Goal: Obtain resource: Download file/media

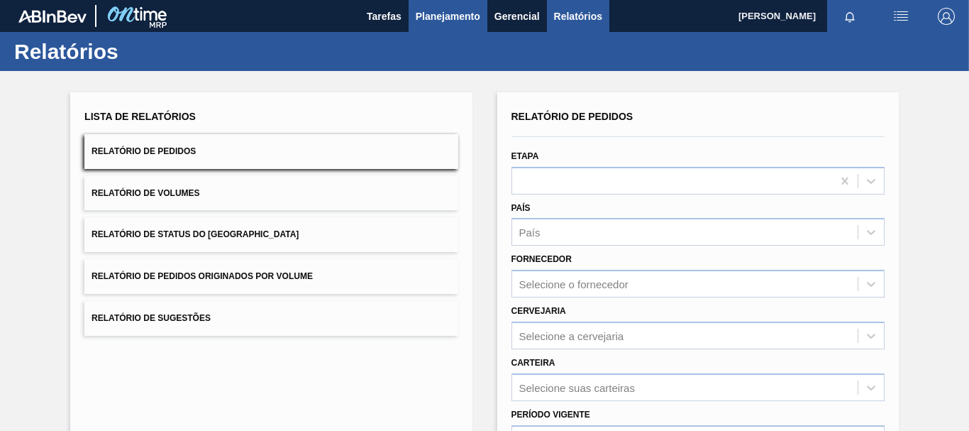
click at [431, 13] on span "Planejamento" at bounding box center [448, 16] width 65 height 17
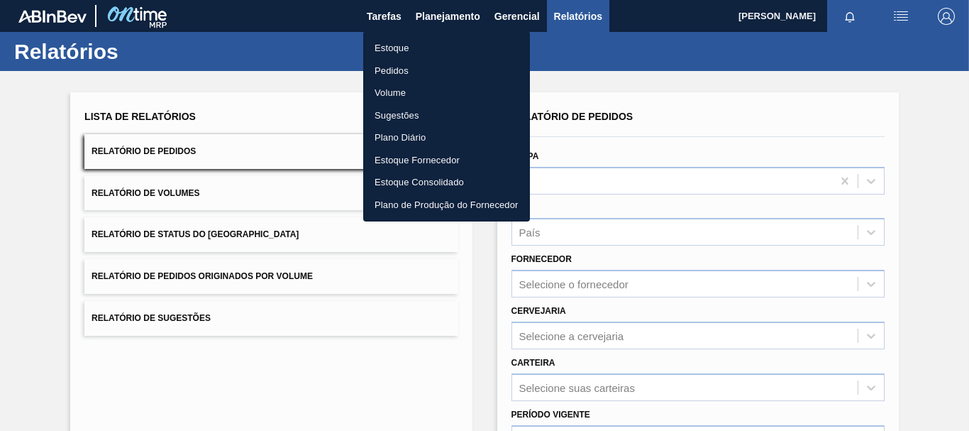
click at [401, 70] on li "Pedidos" at bounding box center [446, 71] width 167 height 23
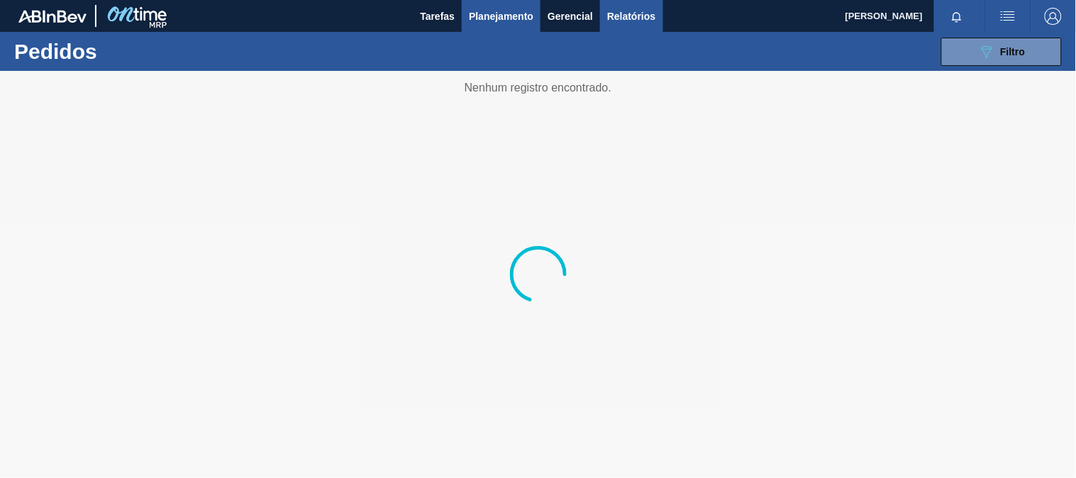
click at [618, 9] on span "Relatórios" at bounding box center [631, 16] width 48 height 17
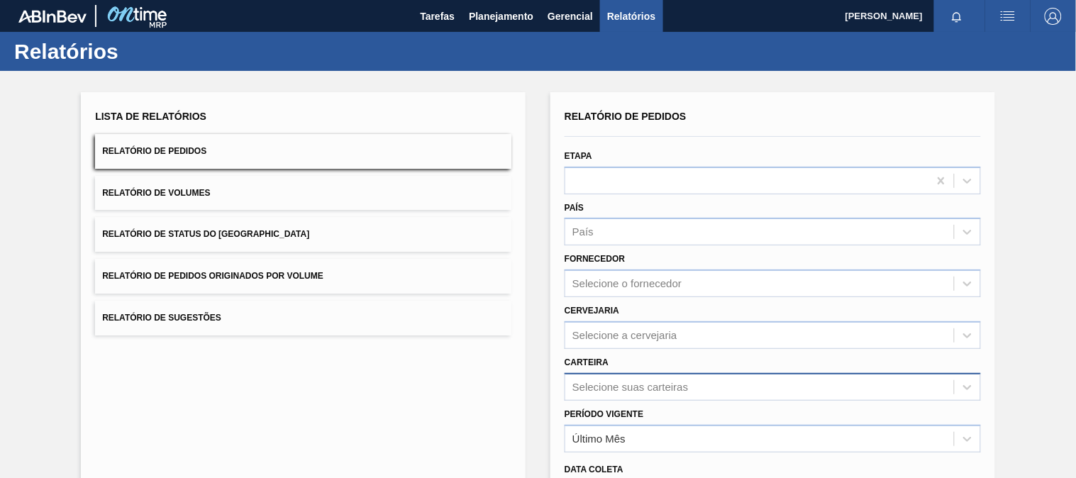
scroll to position [175, 0]
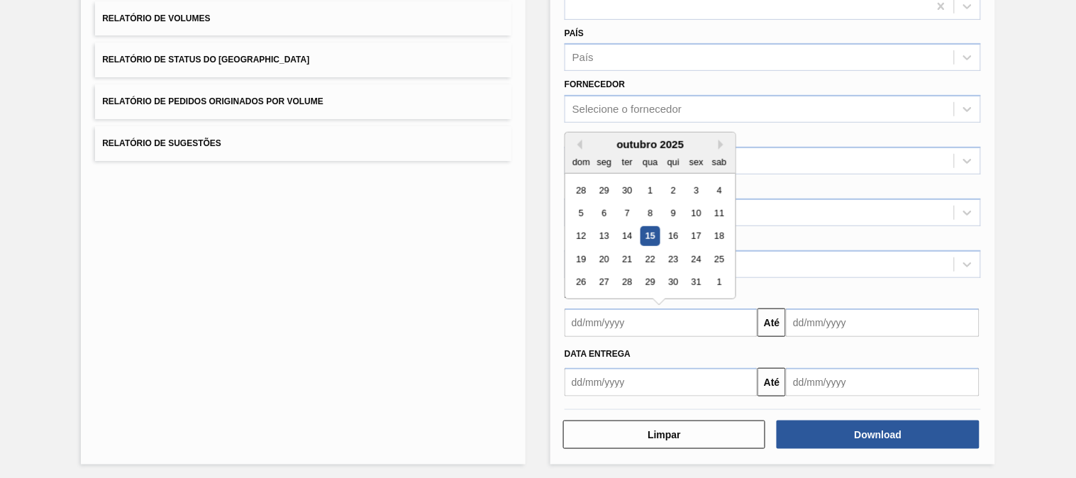
click at [719, 318] on input "text" at bounding box center [661, 323] width 193 height 28
click at [651, 232] on div "15" at bounding box center [650, 236] width 19 height 19
type input "[DATE]"
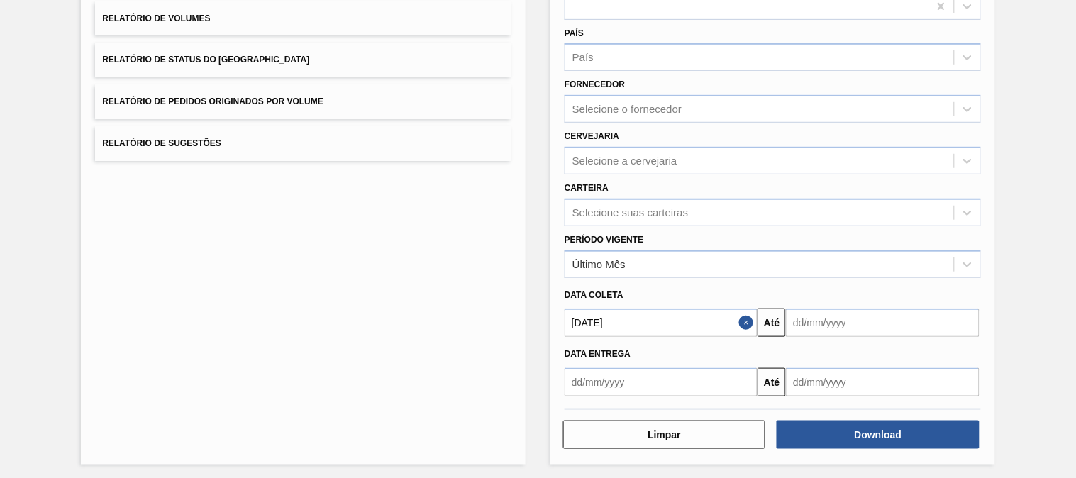
click at [825, 313] on input "text" at bounding box center [882, 323] width 193 height 28
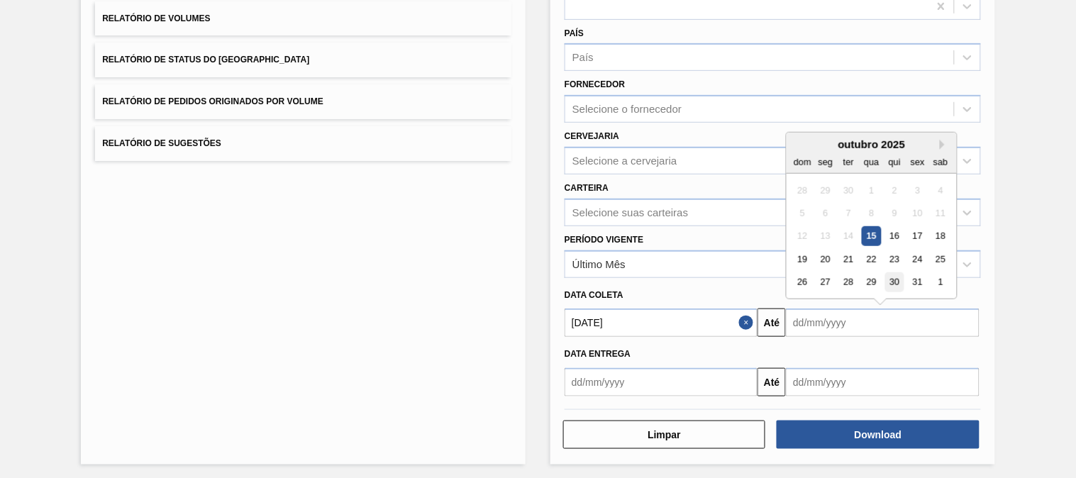
click at [895, 280] on div "30" at bounding box center [895, 282] width 19 height 19
type input "[DATE]"
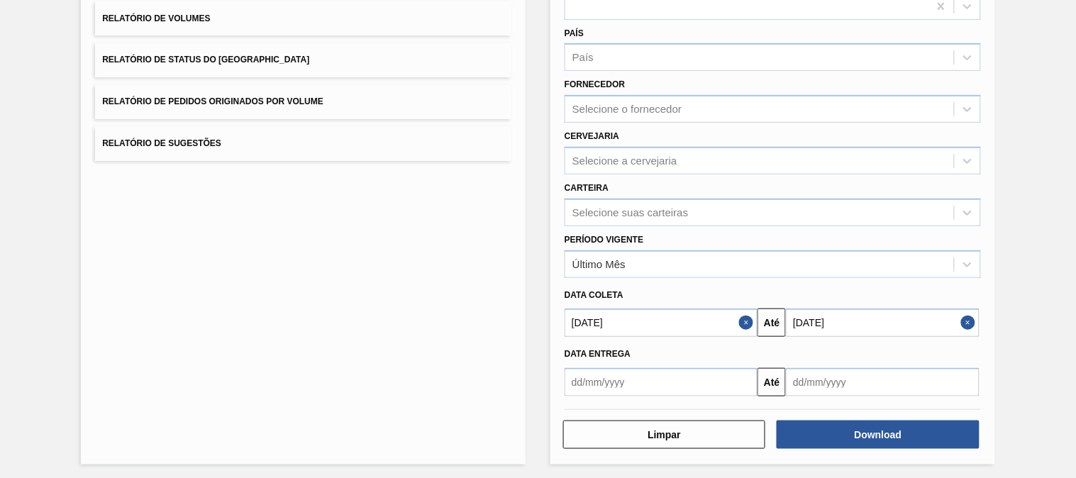
click at [725, 375] on input "text" at bounding box center [661, 382] width 193 height 28
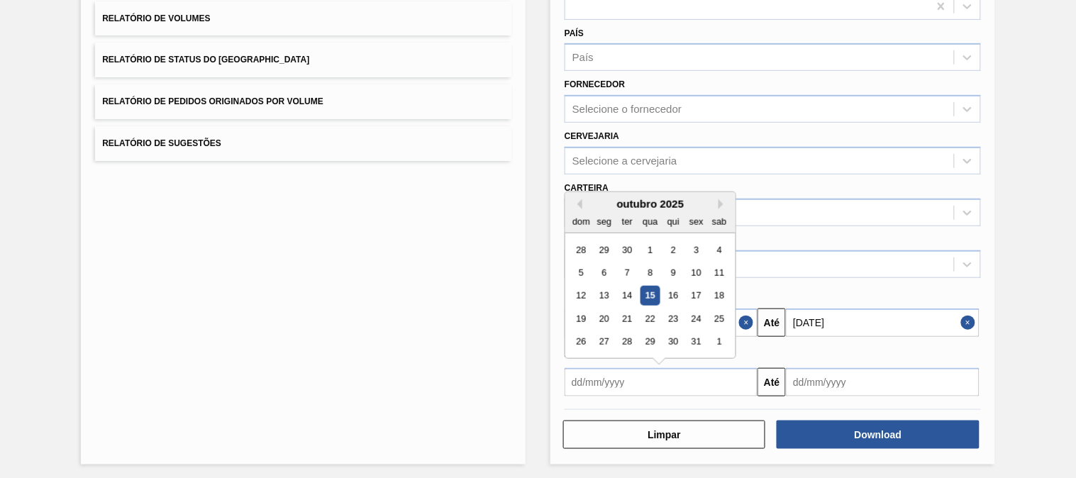
click at [969, 383] on div "Lista de Relatórios Relatório de Pedidos Relatório de Volumes Relatório de Stat…" at bounding box center [538, 189] width 1076 height 586
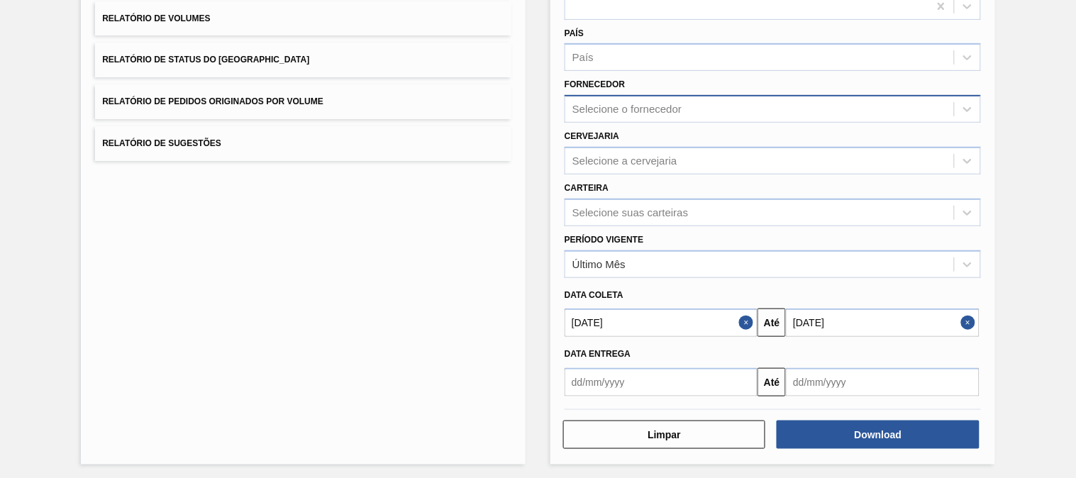
scroll to position [17, 0]
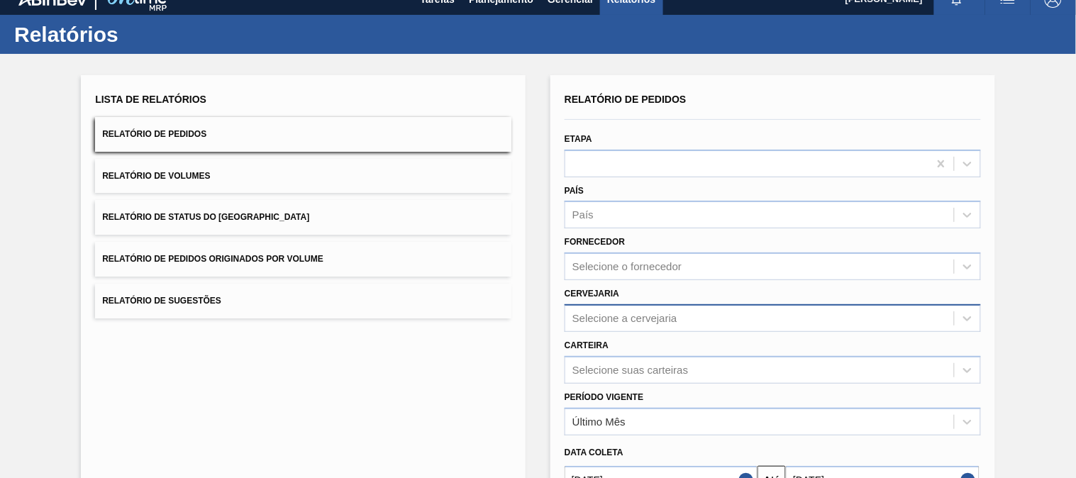
click at [605, 308] on div "Selecione a cervejaria" at bounding box center [760, 318] width 389 height 21
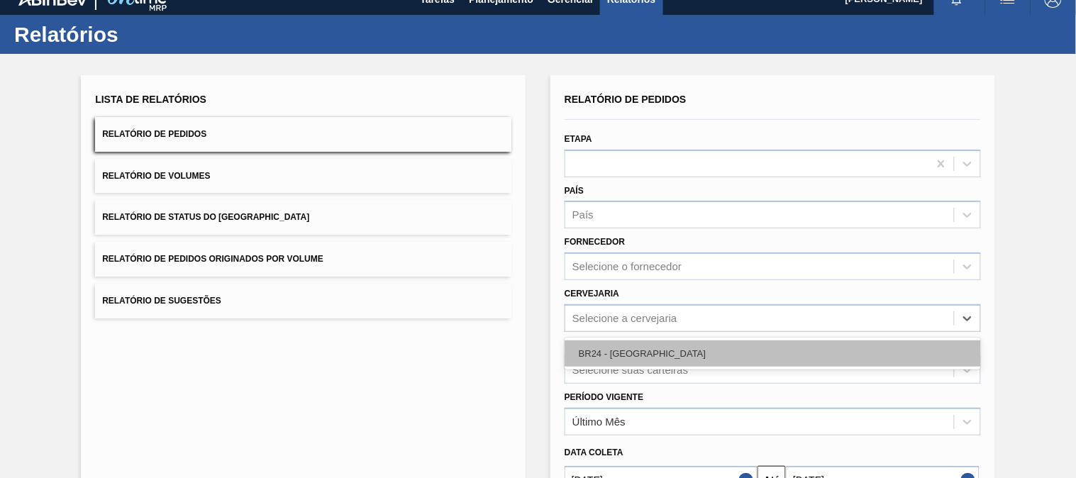
click at [629, 348] on div "BR24 - [GEOGRAPHIC_DATA]" at bounding box center [773, 354] width 417 height 26
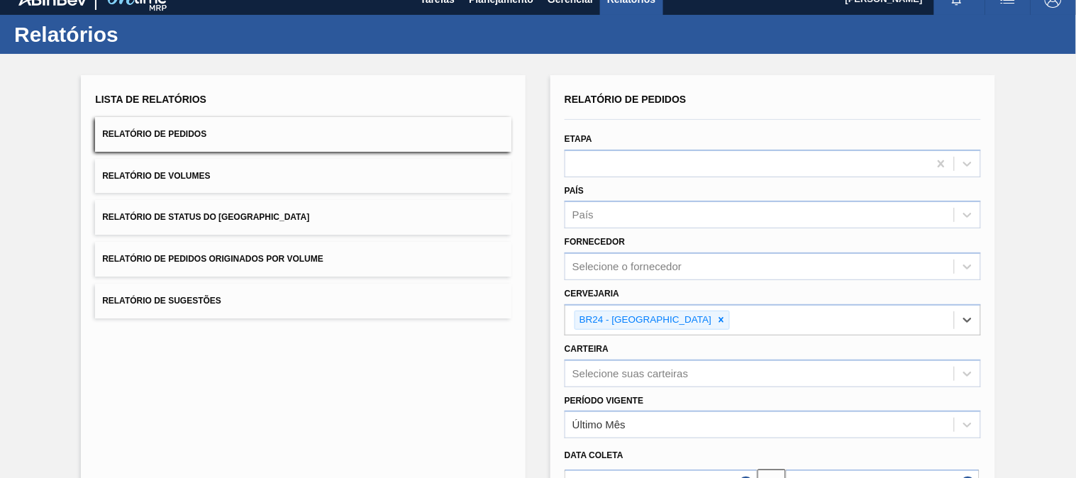
scroll to position [179, 0]
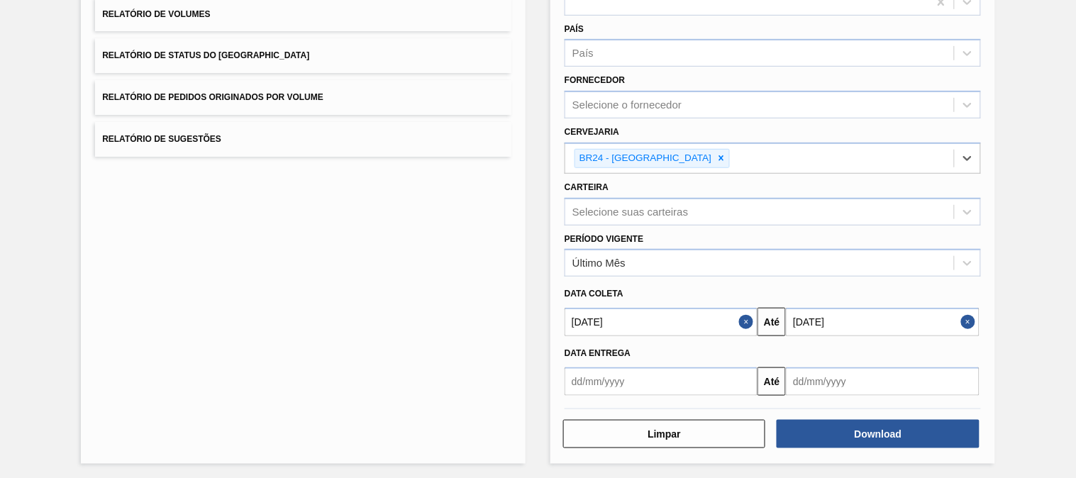
click at [868, 419] on div "Download" at bounding box center [880, 434] width 214 height 31
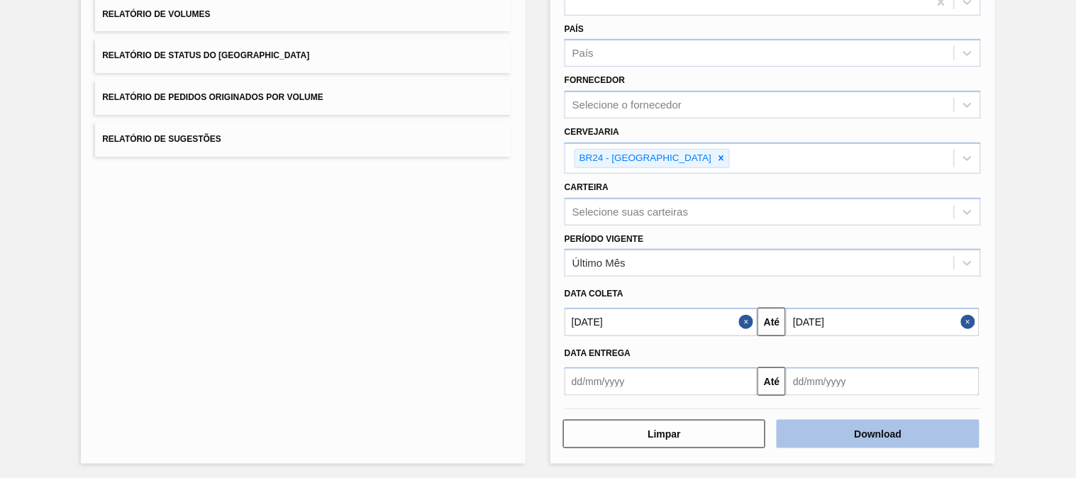
click at [871, 420] on button "Download" at bounding box center [878, 434] width 202 height 28
